Goal: Navigation & Orientation: Go to known website

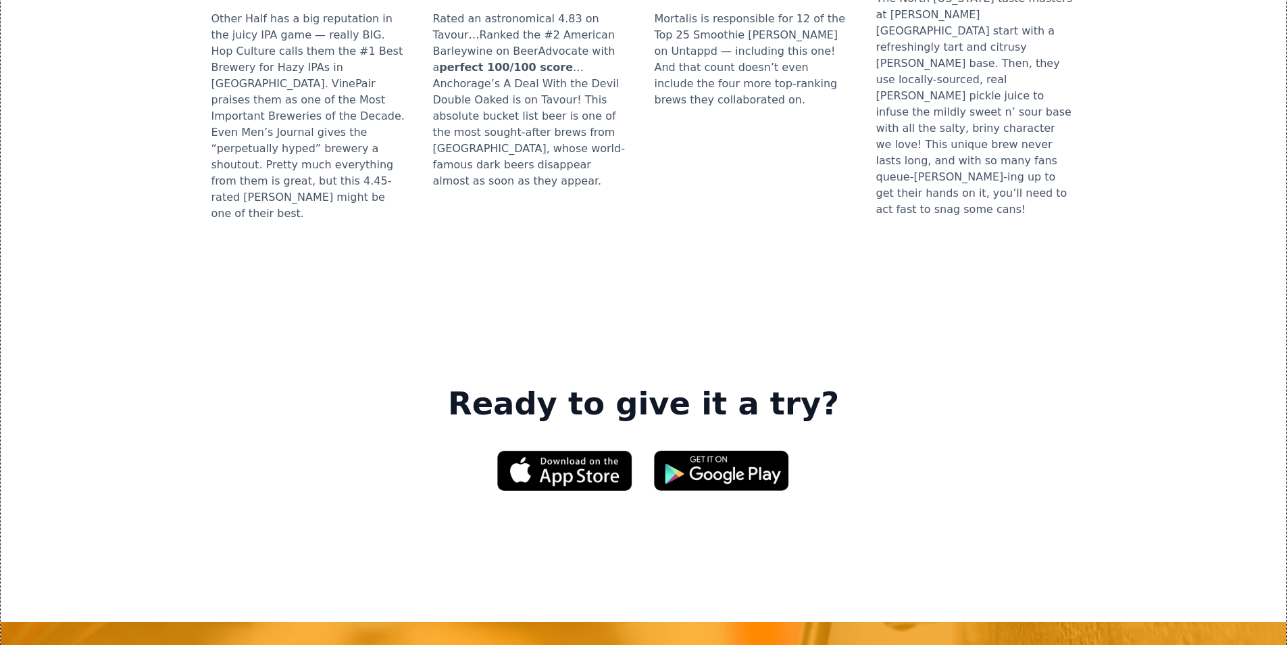
scroll to position [1892, 0]
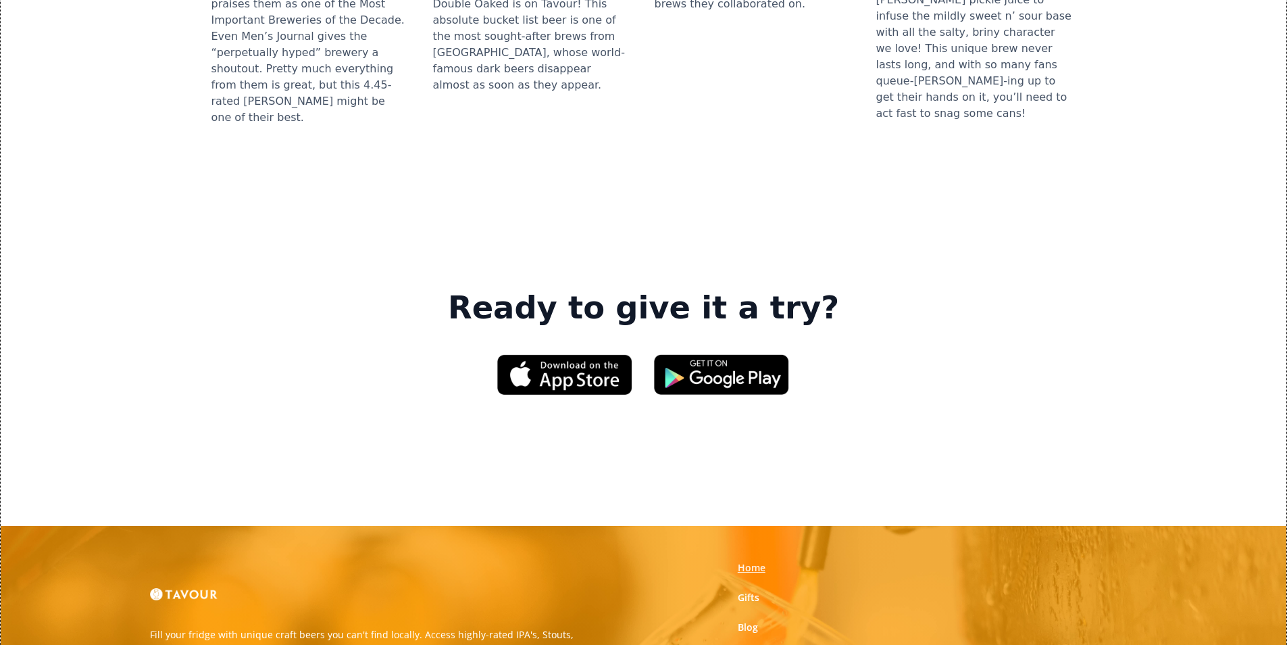
click at [755, 561] on link "Home" at bounding box center [752, 568] width 28 height 14
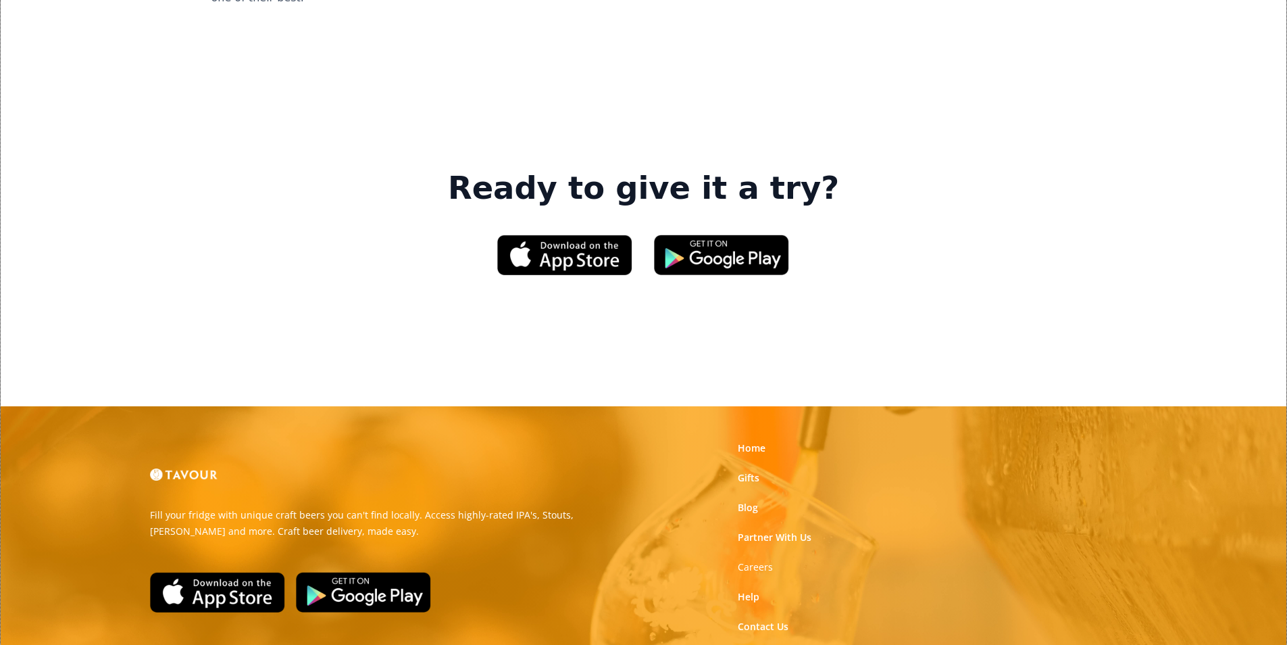
scroll to position [2045, 0]
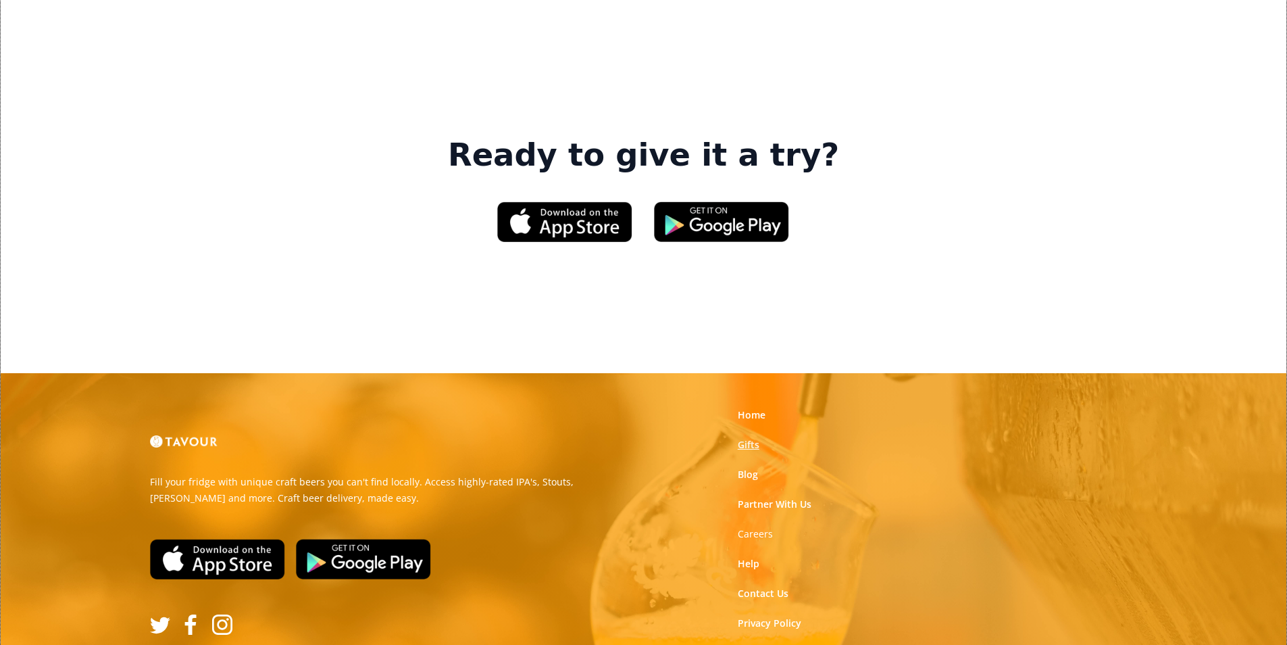
click at [748, 407] on div "Home Gifts Blog Partner With Us Careers Help Contact Us Privacy Policy Terms of…" at bounding box center [812, 534] width 168 height 268
